Goal: Check status

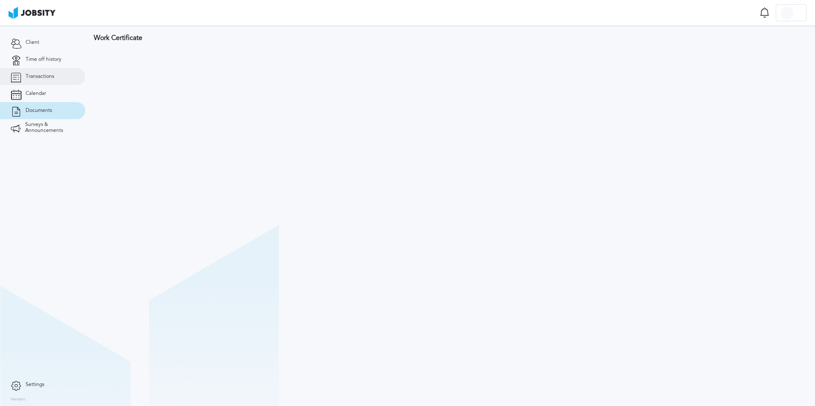
click at [52, 78] on span "Transactions" at bounding box center [40, 77] width 29 height 6
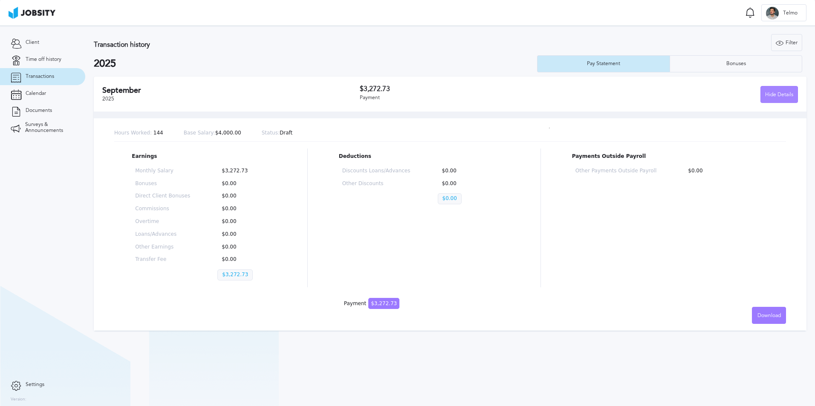
click at [767, 96] on div "Hide Details" at bounding box center [778, 94] width 37 height 17
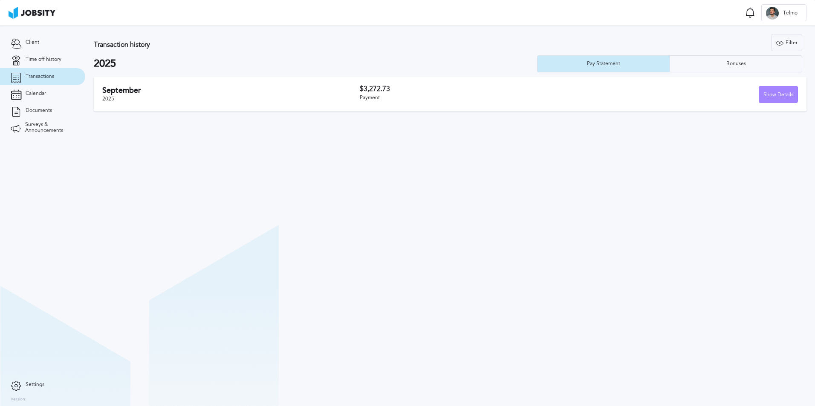
click at [769, 96] on div "Show Details" at bounding box center [778, 94] width 38 height 17
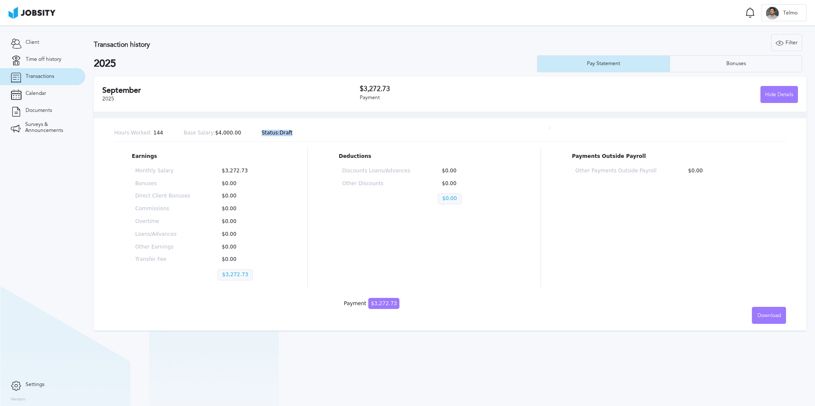
drag, startPoint x: 246, startPoint y: 134, endPoint x: 282, endPoint y: 135, distance: 36.2
click at [282, 135] on div "Hours Worked: 144 Base Salary: $4,000.00 Status: Draft" at bounding box center [449, 133] width 671 height 17
click at [44, 385] on span "Settings" at bounding box center [35, 385] width 19 height 6
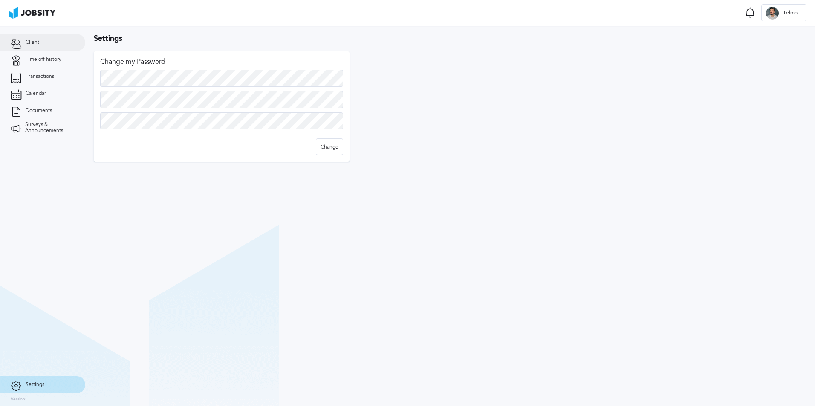
click at [43, 38] on link "Client" at bounding box center [42, 42] width 85 height 17
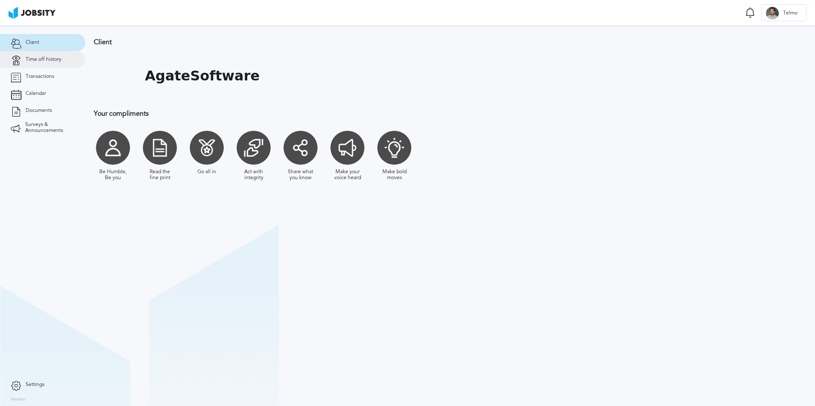
click at [46, 63] on link "Time off history" at bounding box center [42, 59] width 85 height 17
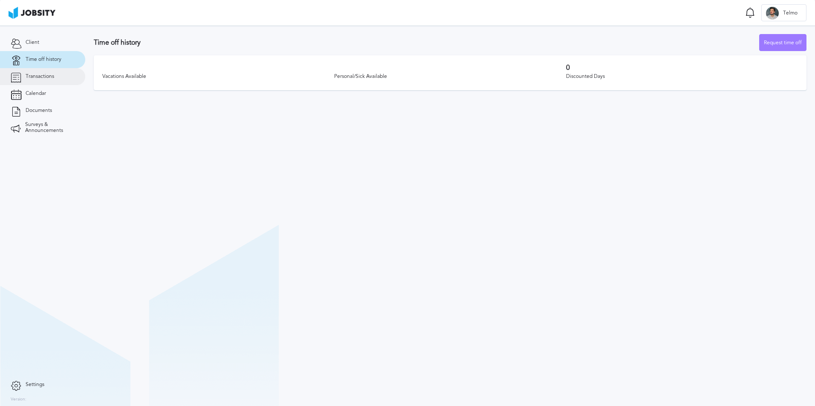
click at [65, 76] on link "Transactions" at bounding box center [42, 76] width 85 height 17
